Goal: Task Accomplishment & Management: Manage account settings

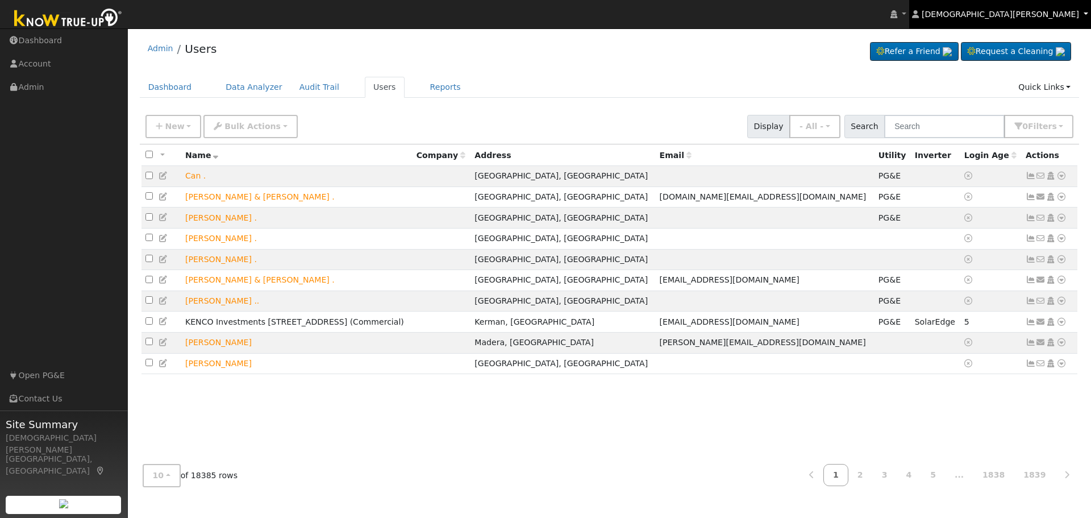
click at [1028, 12] on span "Cristian Mendoza" at bounding box center [1000, 14] width 157 height 9
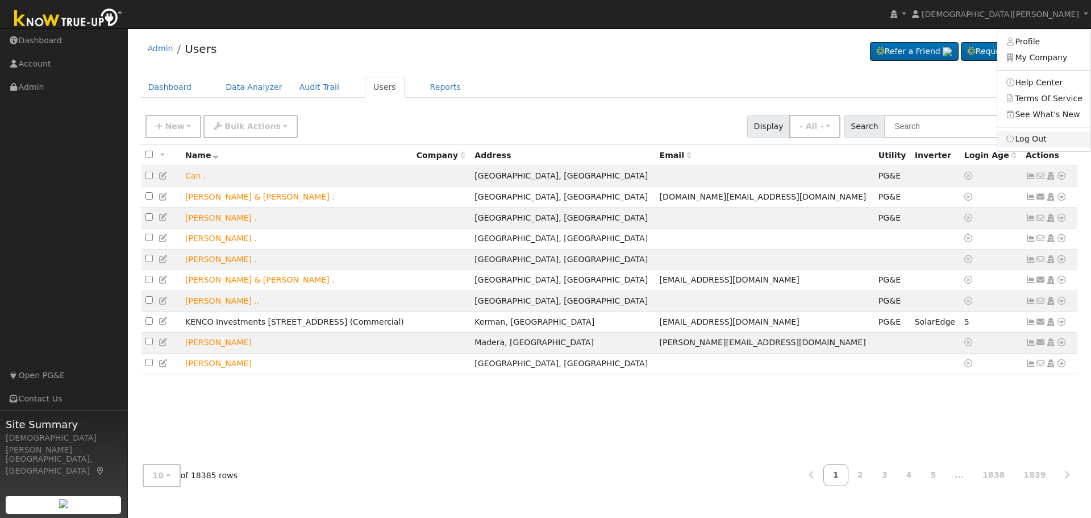
click at [1061, 144] on link "Log Out" at bounding box center [1043, 139] width 93 height 16
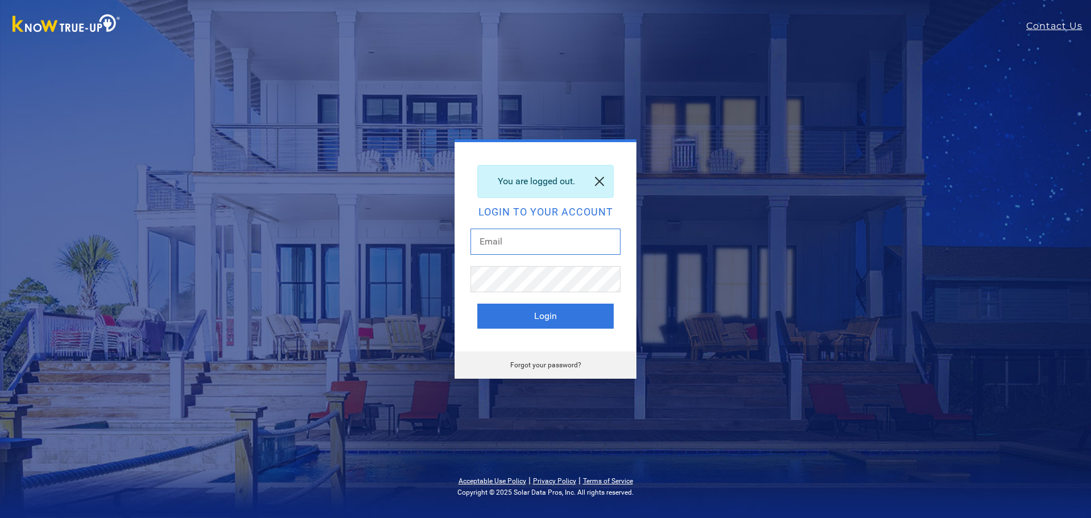
type input "[PERSON_NAME][EMAIL_ADDRESS][DOMAIN_NAME]"
click at [603, 180] on link at bounding box center [599, 181] width 27 height 32
